Goal: Find contact information: Find contact information

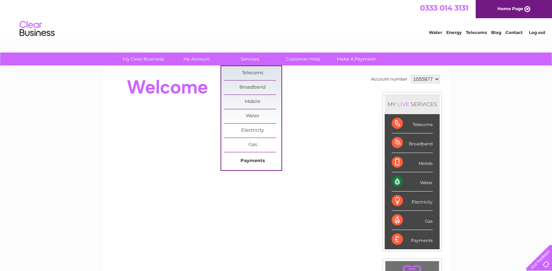
click at [252, 158] on link "Payments" at bounding box center [253, 161] width 58 height 14
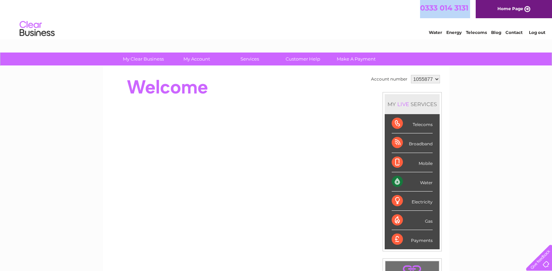
drag, startPoint x: 407, startPoint y: 10, endPoint x: 474, endPoint y: 10, distance: 67.6
click at [474, 10] on div "0333 014 3131 Home Page" at bounding box center [276, 9] width 552 height 18
copy div "0333 014 3131"
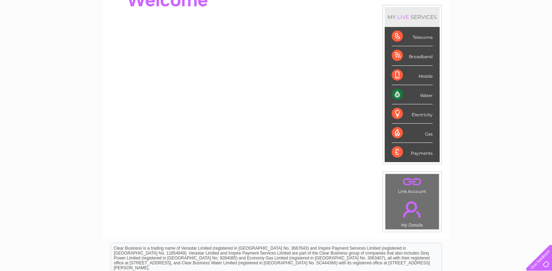
scroll to position [180, 0]
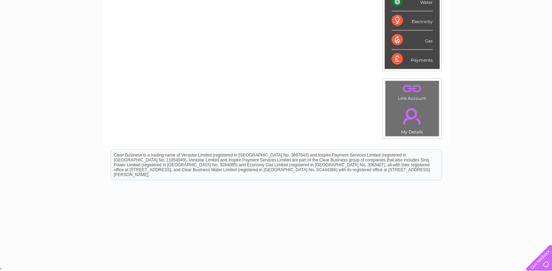
click at [456, 191] on html "Clear Business is a trading name of Verastar Limited (registered in [GEOGRAPHIC…" at bounding box center [276, 168] width 552 height 45
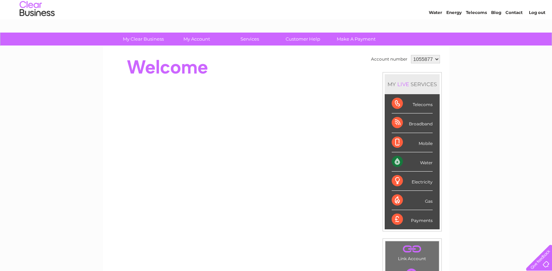
scroll to position [0, 0]
